Goal: Task Accomplishment & Management: Manage account settings

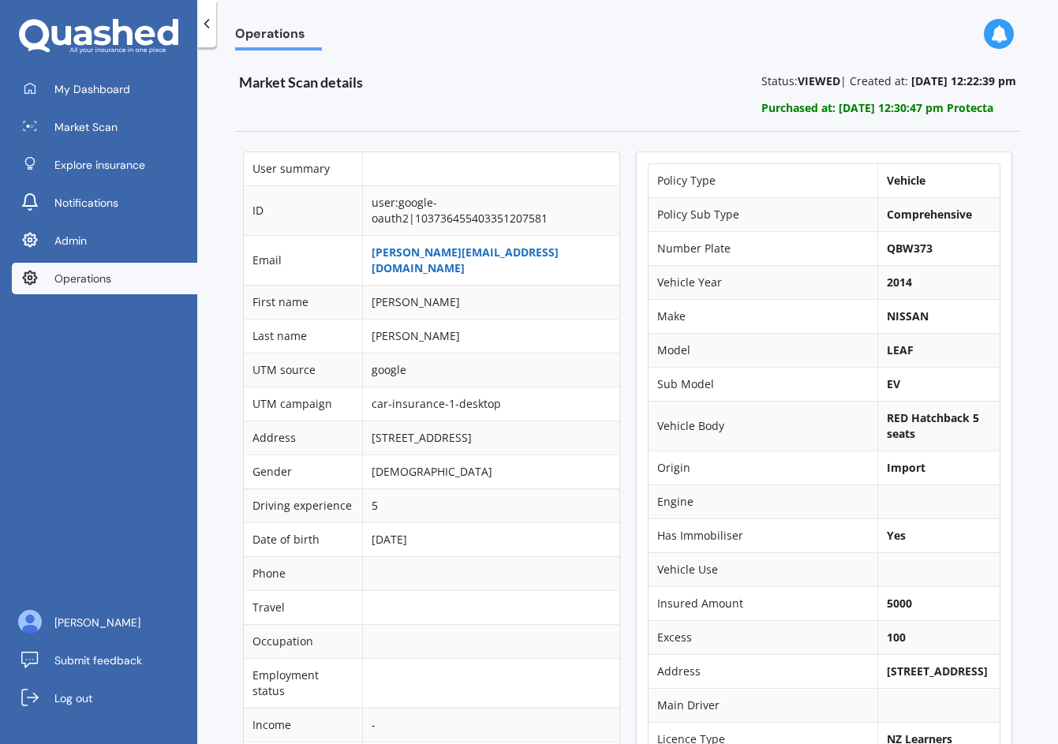
click at [420, 254] on link "sam@optelec.biz" at bounding box center [465, 260] width 187 height 31
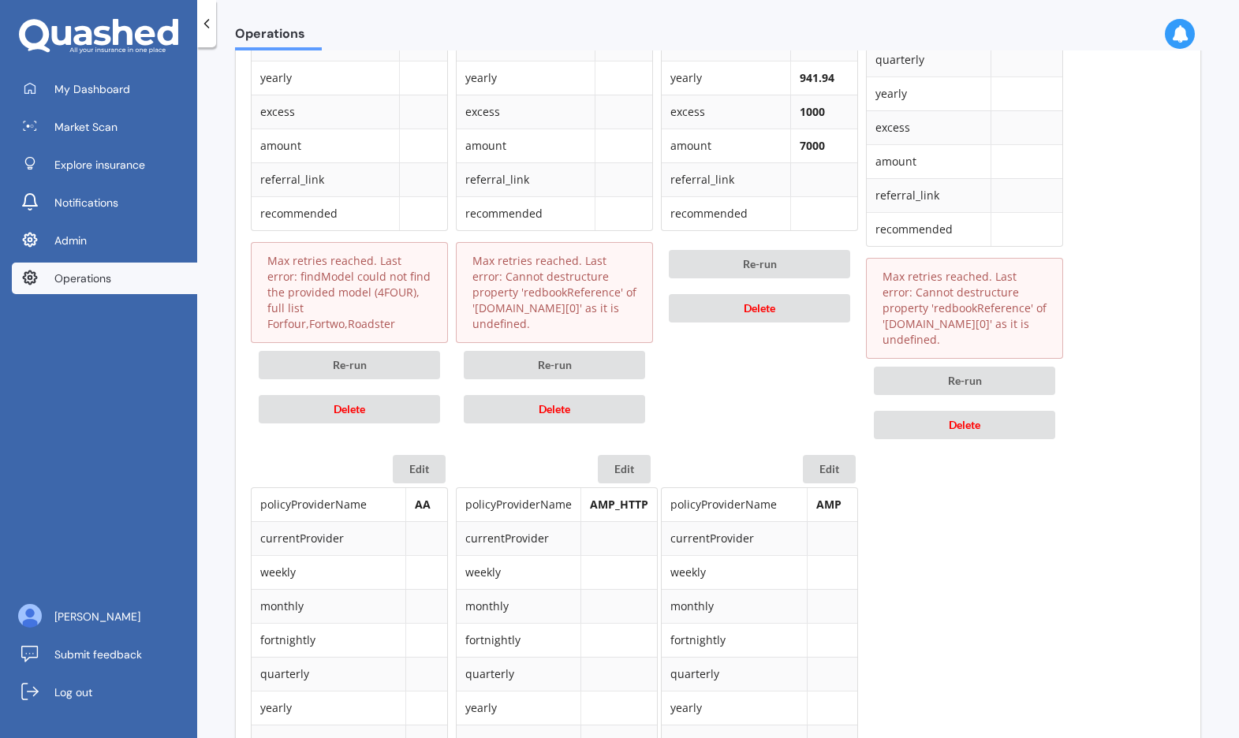
scroll to position [1972, 0]
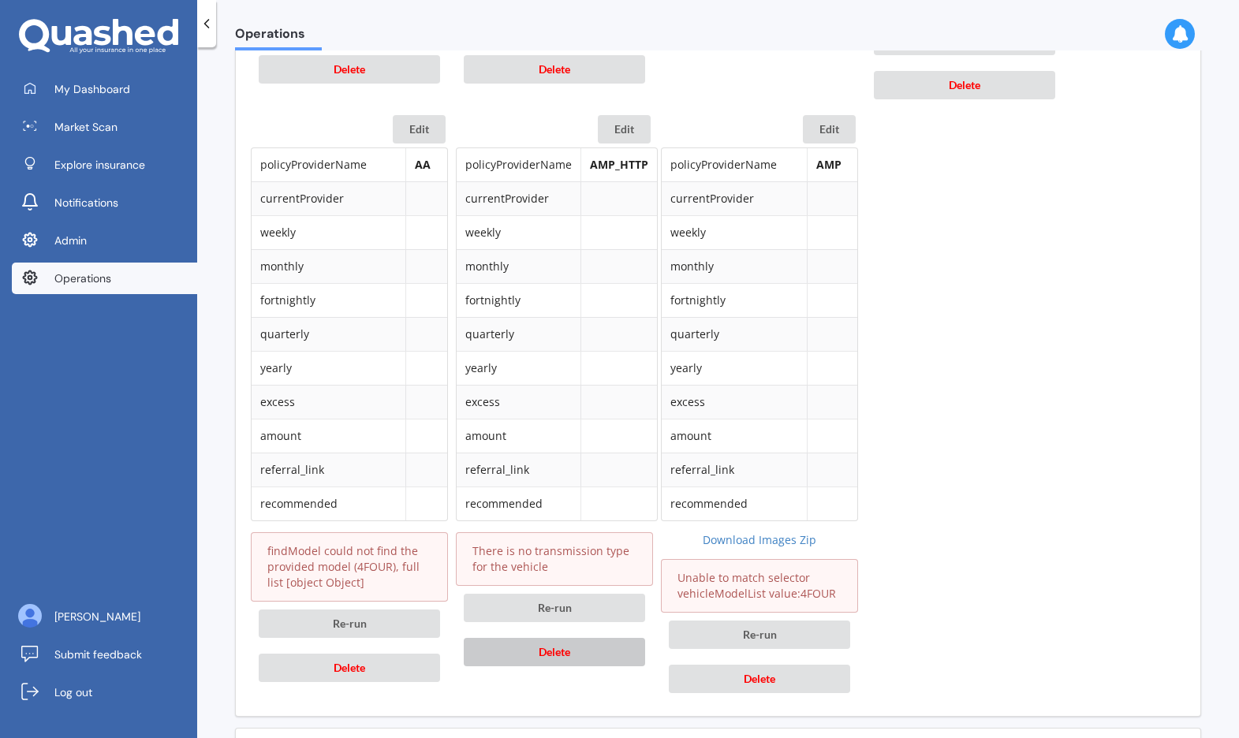
click at [564, 638] on button "Delete" at bounding box center [554, 652] width 181 height 28
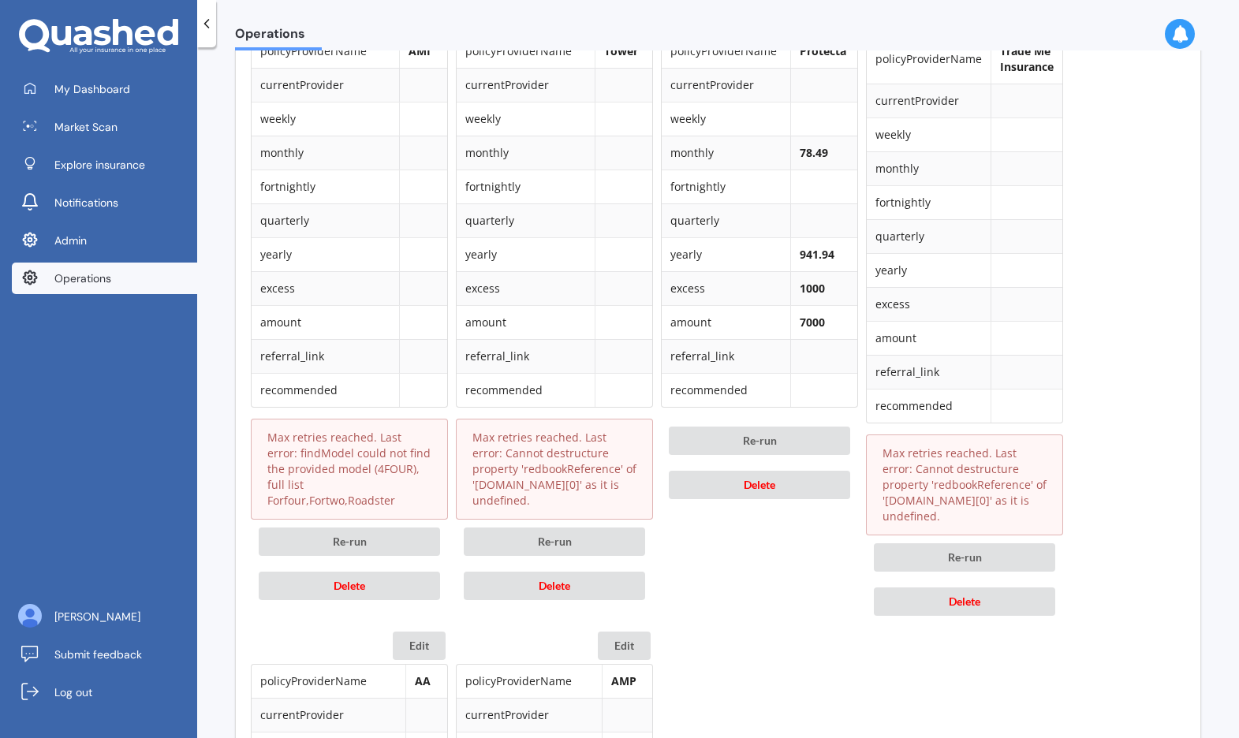
scroll to position [1455, 0]
click at [954, 595] on button "Delete" at bounding box center [964, 602] width 181 height 28
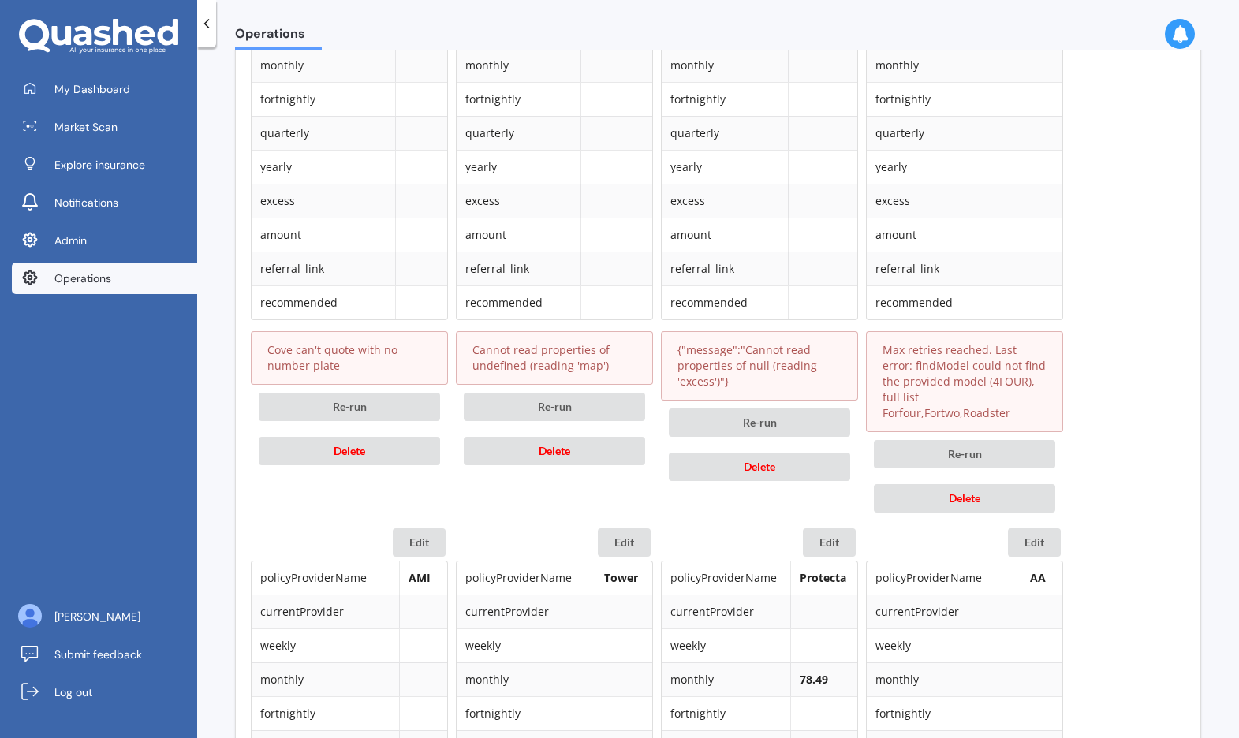
scroll to position [927, 0]
